Goal: Find specific page/section: Find specific page/section

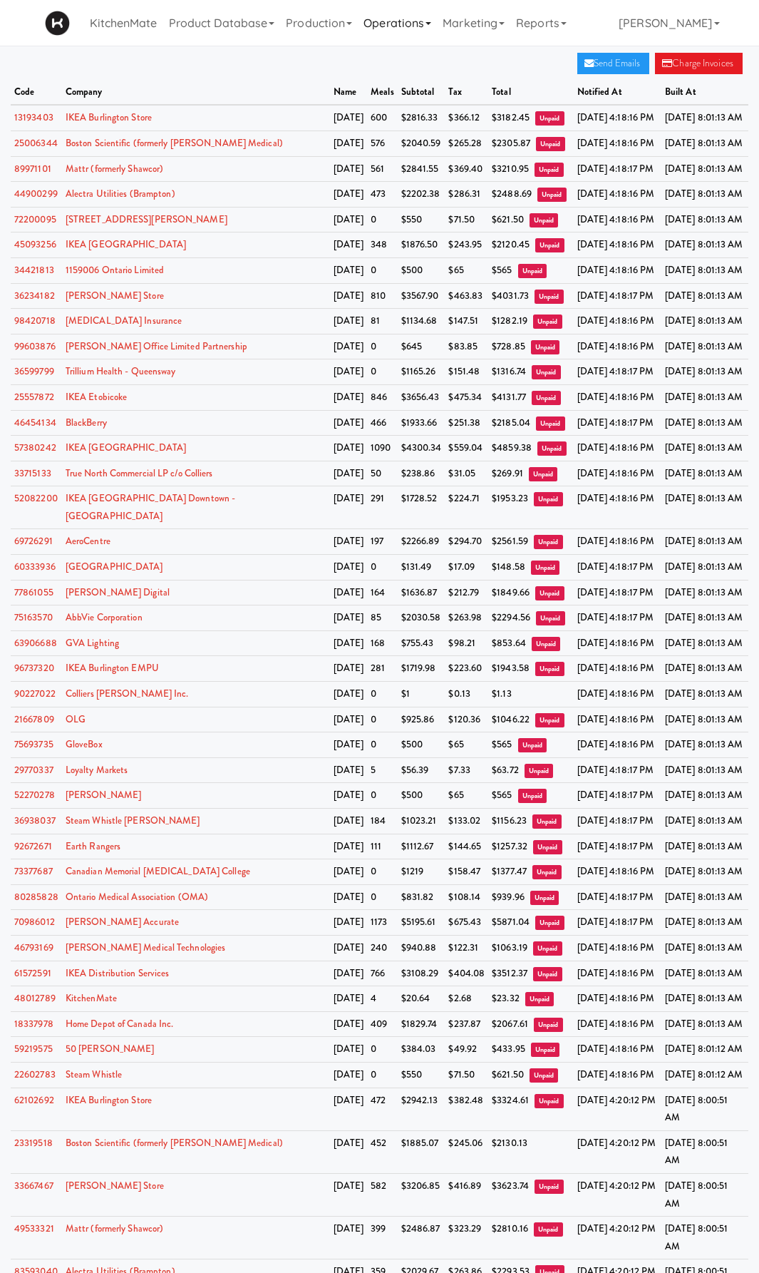
click at [415, 18] on link "Operations" at bounding box center [397, 23] width 79 height 46
click at [411, 63] on link "Sites" at bounding box center [415, 62] width 114 height 26
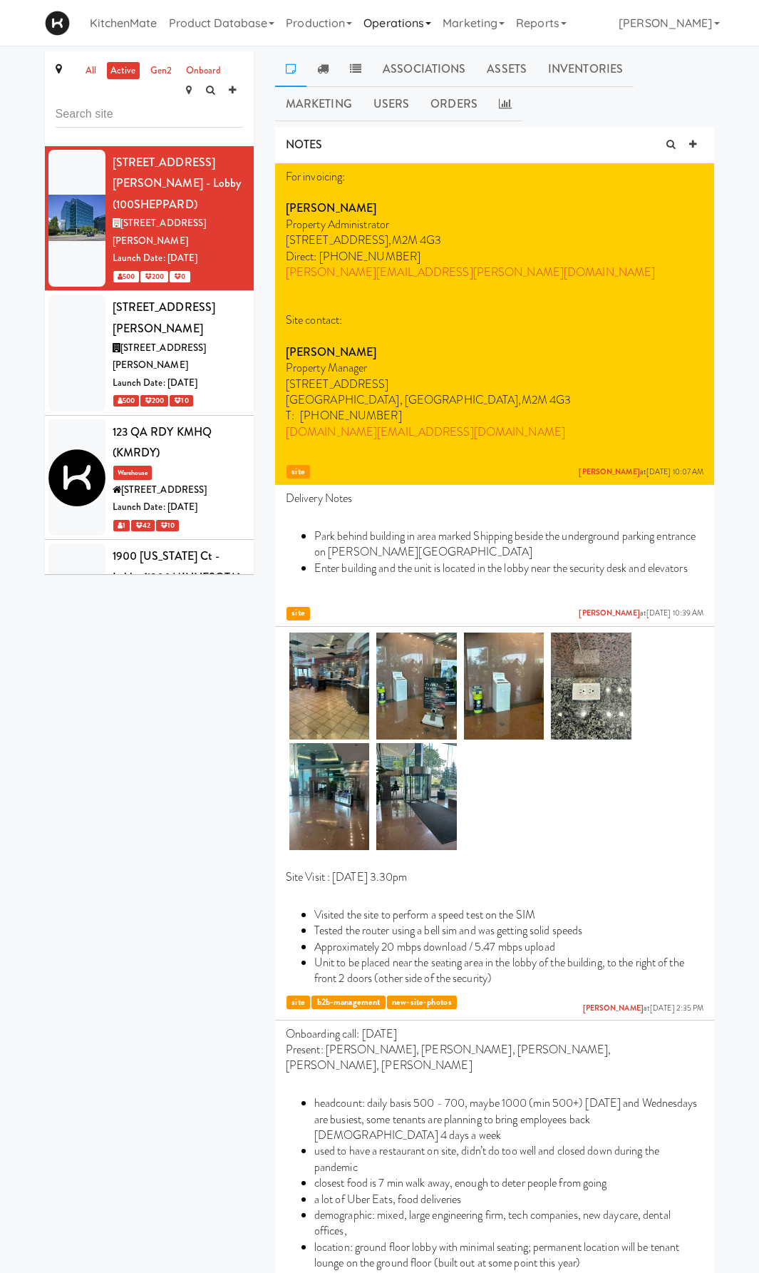
click at [431, 23] on link "Operations" at bounding box center [397, 23] width 79 height 46
click at [426, 88] on link "Companies" at bounding box center [415, 88] width 114 height 26
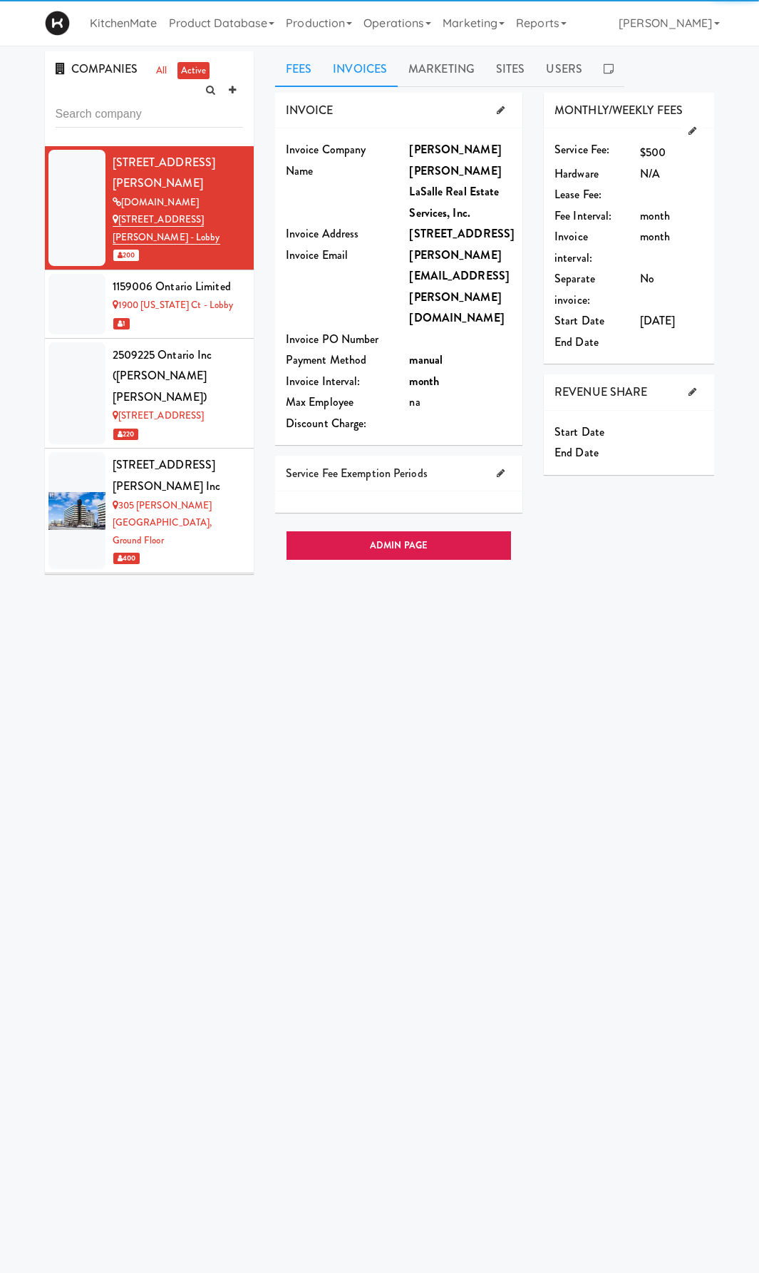
click at [379, 71] on link "Invoices" at bounding box center [360, 69] width 76 height 36
